Goal: Task Accomplishment & Management: Use online tool/utility

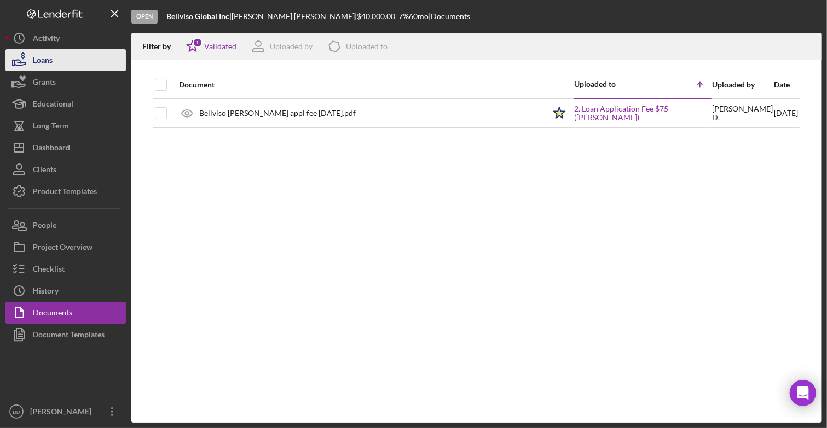
click at [42, 59] on div "Loans" at bounding box center [43, 61] width 20 height 25
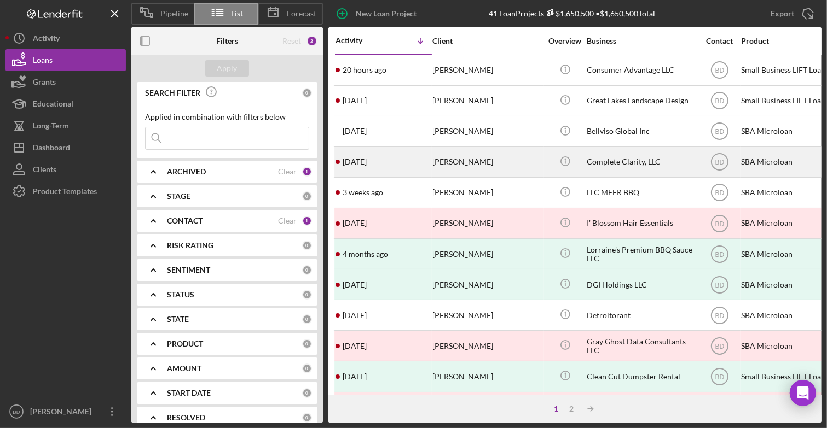
click at [456, 159] on div "[PERSON_NAME]" at bounding box center [486, 162] width 109 height 29
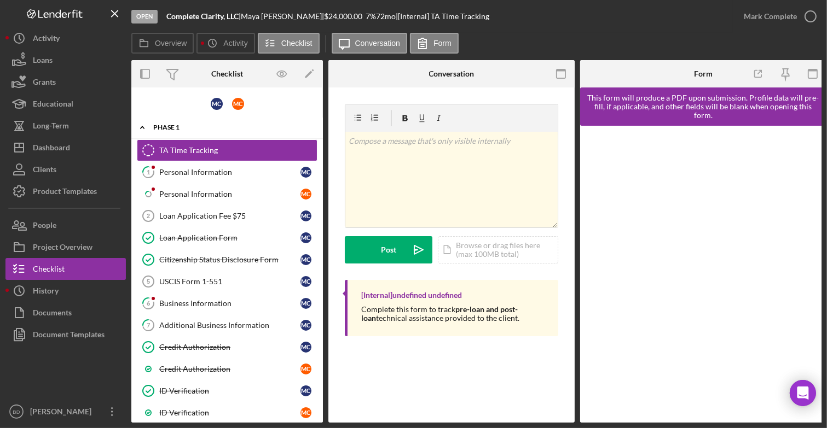
click at [167, 130] on div "Icon/Expander Phase 1 11 / 40" at bounding box center [227, 128] width 192 height 22
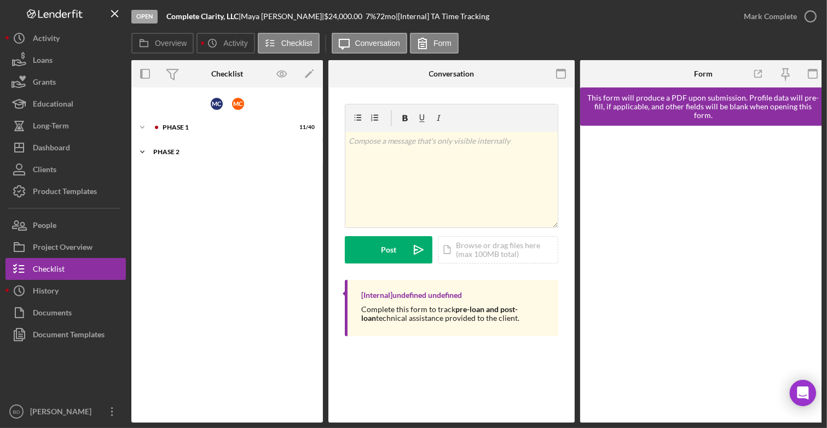
click at [170, 154] on div "Phase 2" at bounding box center [231, 152] width 156 height 7
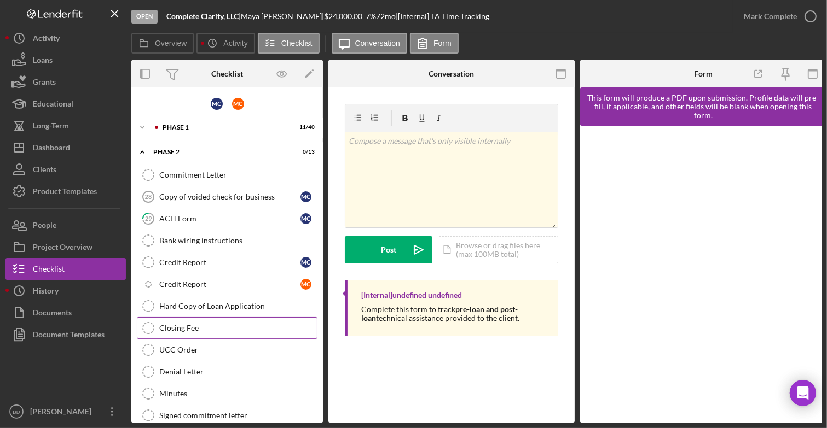
click at [200, 324] on div "Closing Fee" at bounding box center [238, 328] width 158 height 9
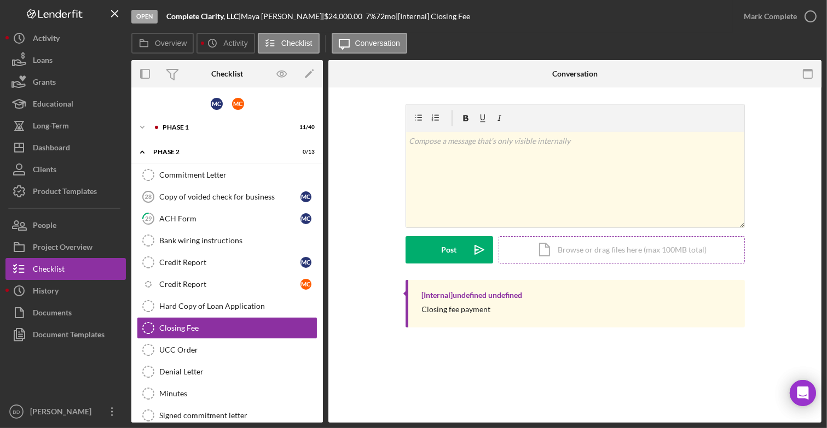
click at [549, 257] on div "Icon/Document Browse or drag files here (max 100MB total) Tap to choose files o…" at bounding box center [621, 249] width 246 height 27
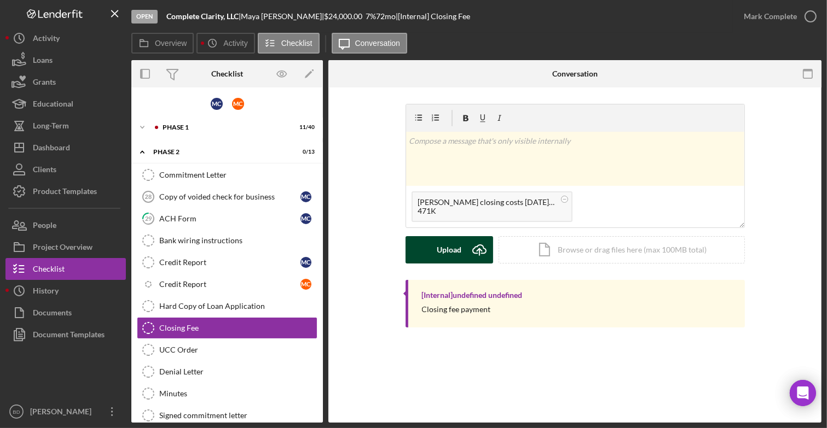
click at [472, 245] on icon "Icon/Upload" at bounding box center [479, 249] width 27 height 27
